Goal: Information Seeking & Learning: Learn about a topic

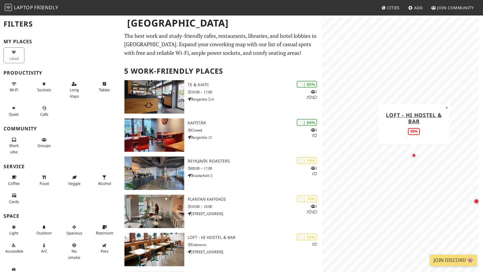
click at [413, 155] on div "Map marker" at bounding box center [414, 155] width 4 height 4
click at [434, 158] on div "Map marker" at bounding box center [433, 157] width 6 height 6
click at [460, 150] on div "Map marker" at bounding box center [458, 150] width 6 height 6
